Goal: Information Seeking & Learning: Find specific page/section

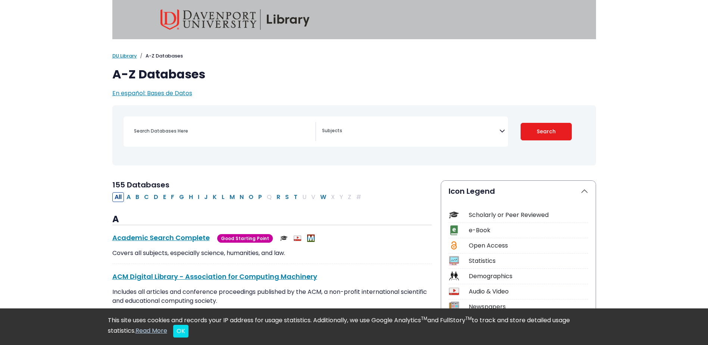
click at [169, 141] on div "Search filters" at bounding box center [220, 131] width 193 height 19
click at [324, 130] on textarea "Search" at bounding box center [410, 131] width 177 height 6
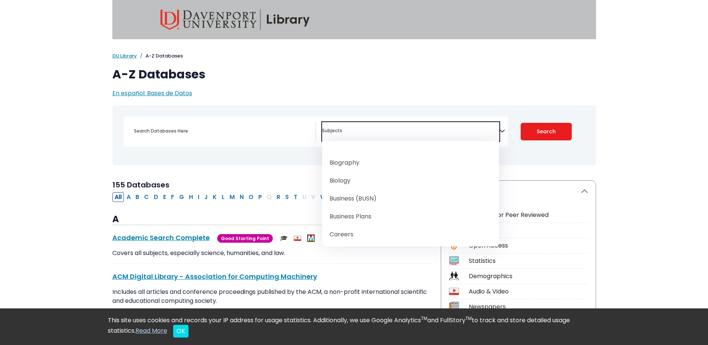
scroll to position [75, 0]
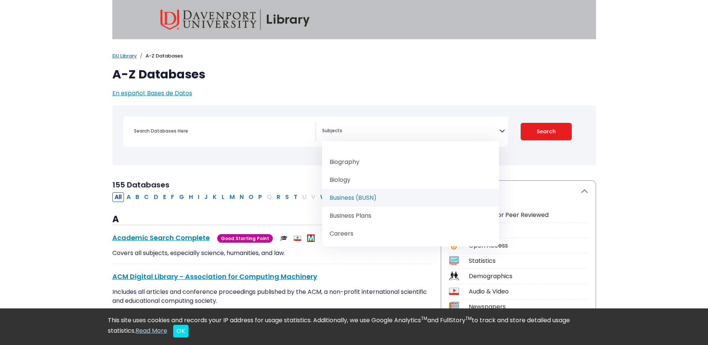
select select "219040"
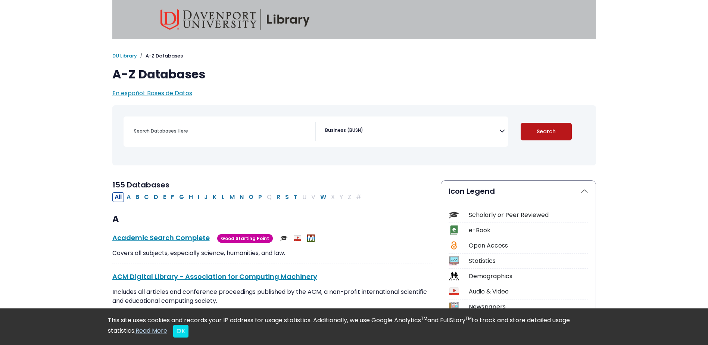
click at [550, 136] on button "Search" at bounding box center [546, 132] width 51 height 18
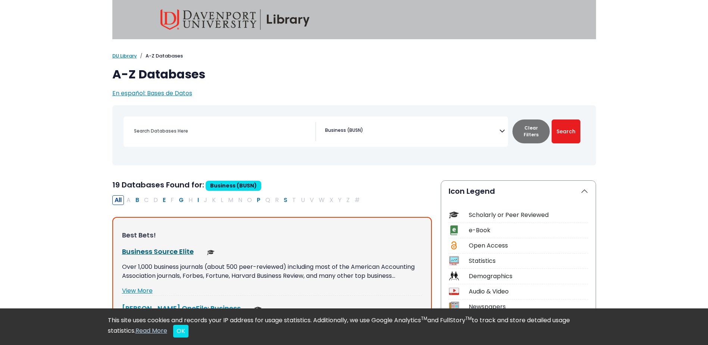
click at [153, 253] on link "Business Source Elite This link opens in a new window" at bounding box center [158, 251] width 72 height 9
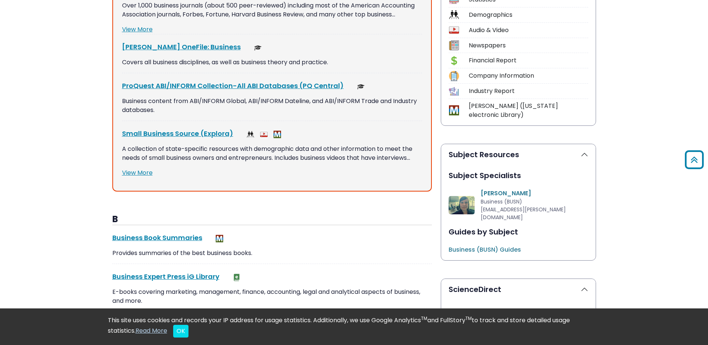
scroll to position [112, 0]
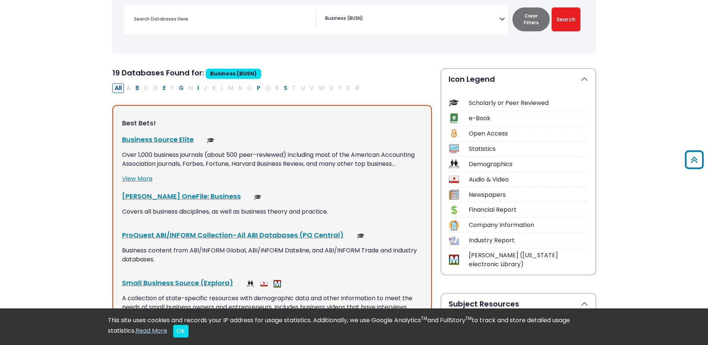
click at [117, 89] on button "All" at bounding box center [118, 88] width 12 height 10
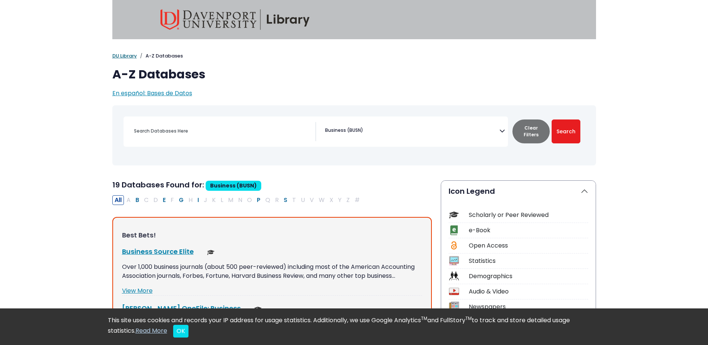
click at [121, 55] on link "DU Library" at bounding box center [124, 55] width 25 height 7
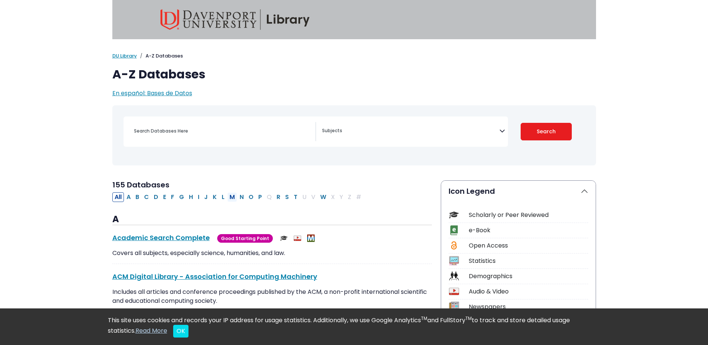
click at [230, 196] on button "M" at bounding box center [232, 197] width 10 height 10
select select "Database Subject Filter"
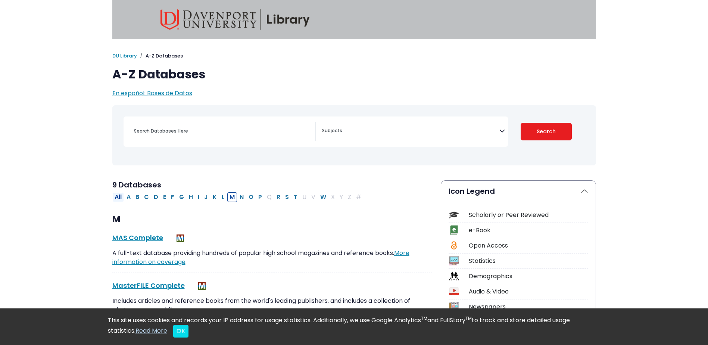
click at [119, 195] on button "All" at bounding box center [118, 197] width 12 height 10
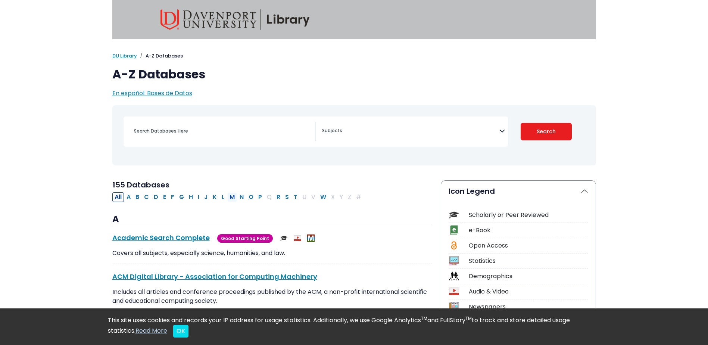
click at [231, 196] on button "M" at bounding box center [232, 197] width 10 height 10
select select "Database Subject Filter"
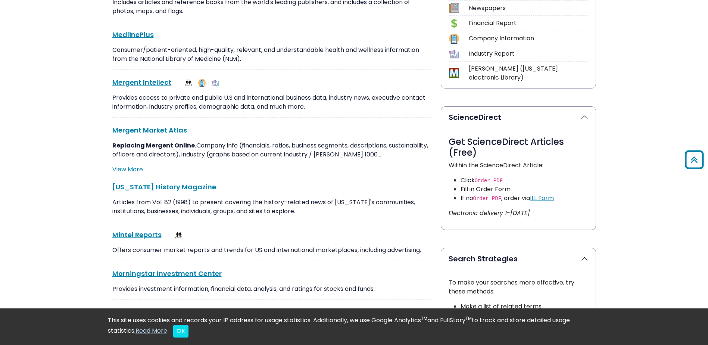
scroll to position [336, 0]
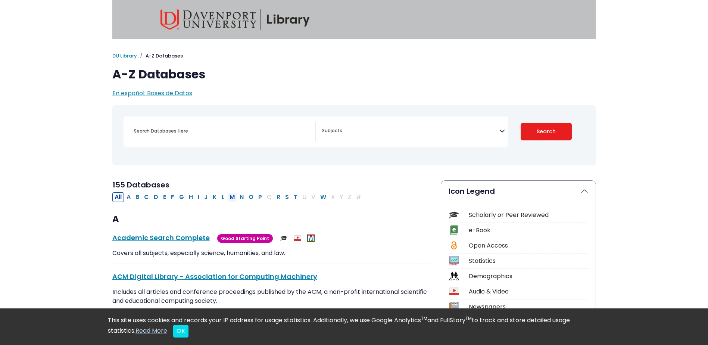
click at [233, 195] on button "M" at bounding box center [232, 197] width 10 height 10
select select "Database Subject Filter"
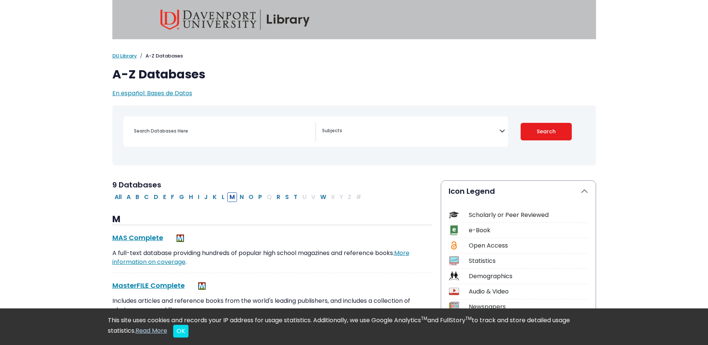
scroll to position [361, 0]
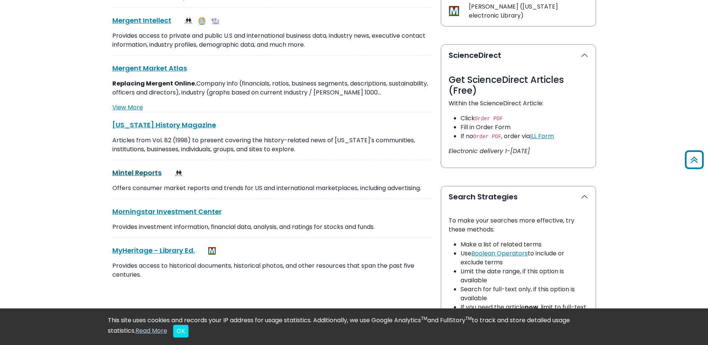
click at [140, 172] on link "Mintel Reports This link opens in a new window" at bounding box center [136, 172] width 49 height 9
